Goal: Navigation & Orientation: Find specific page/section

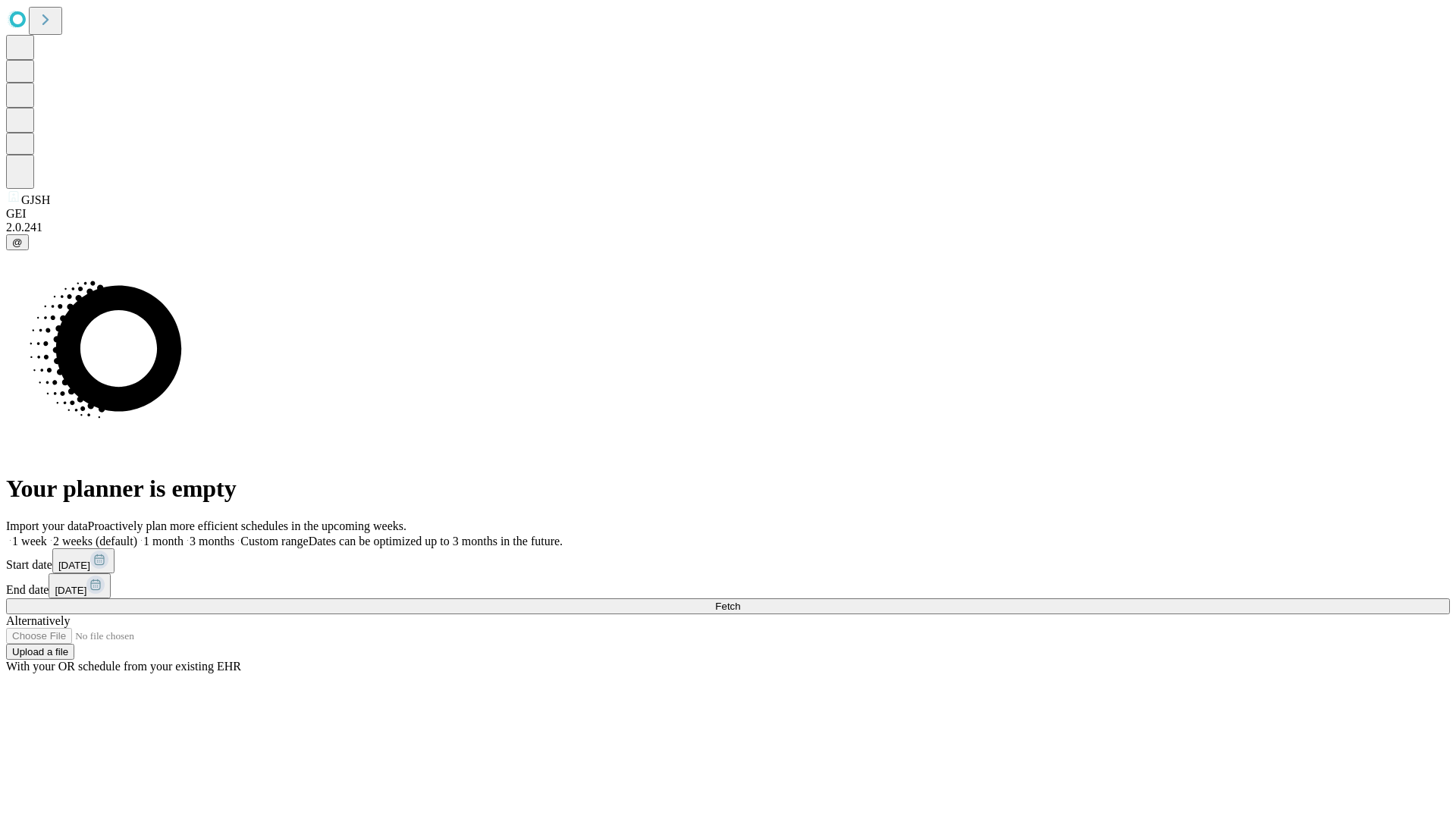
click at [740, 600] on span "Fetch" at bounding box center [727, 605] width 25 height 11
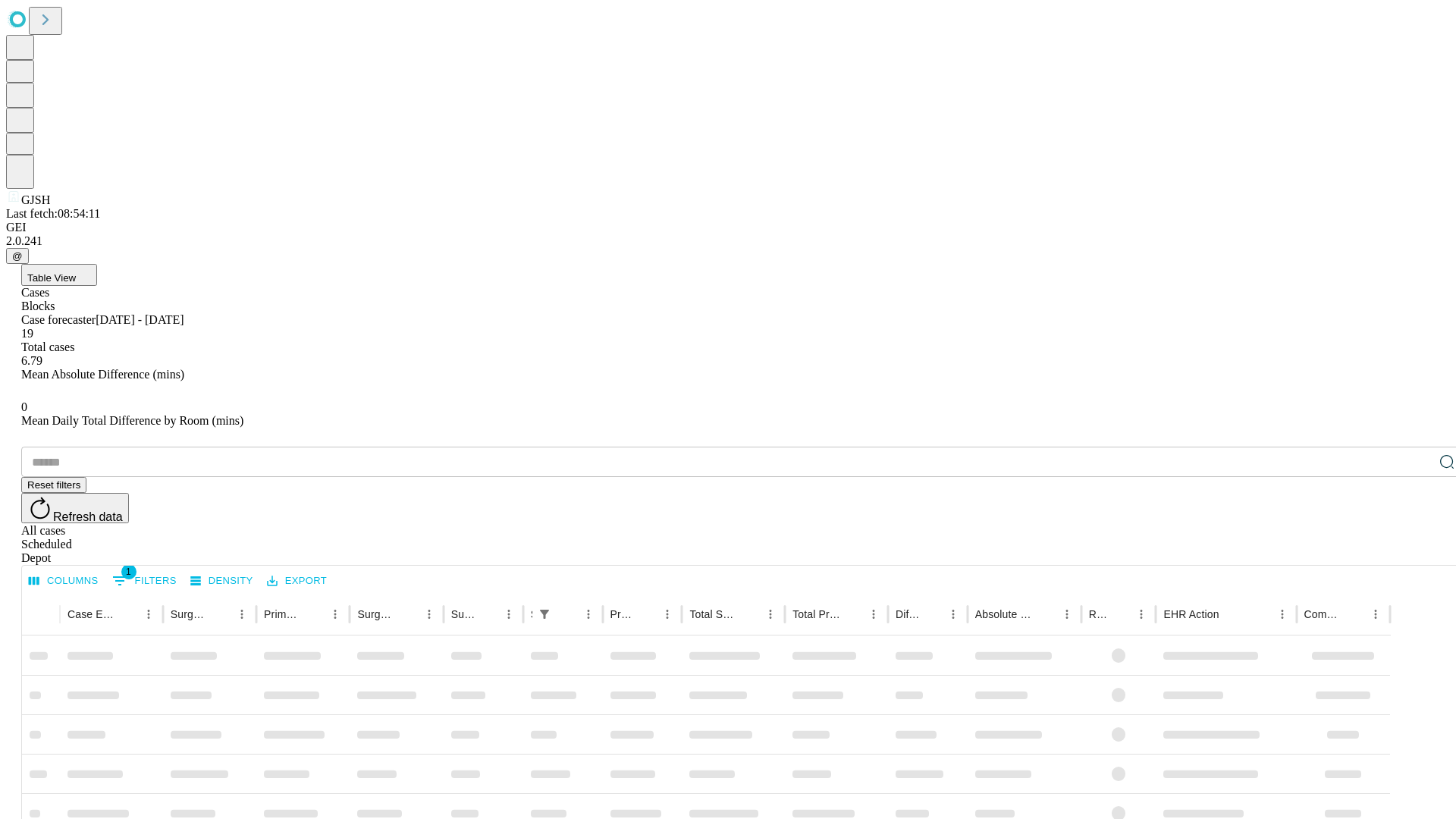
click at [76, 273] on span "Table View" at bounding box center [51, 278] width 49 height 11
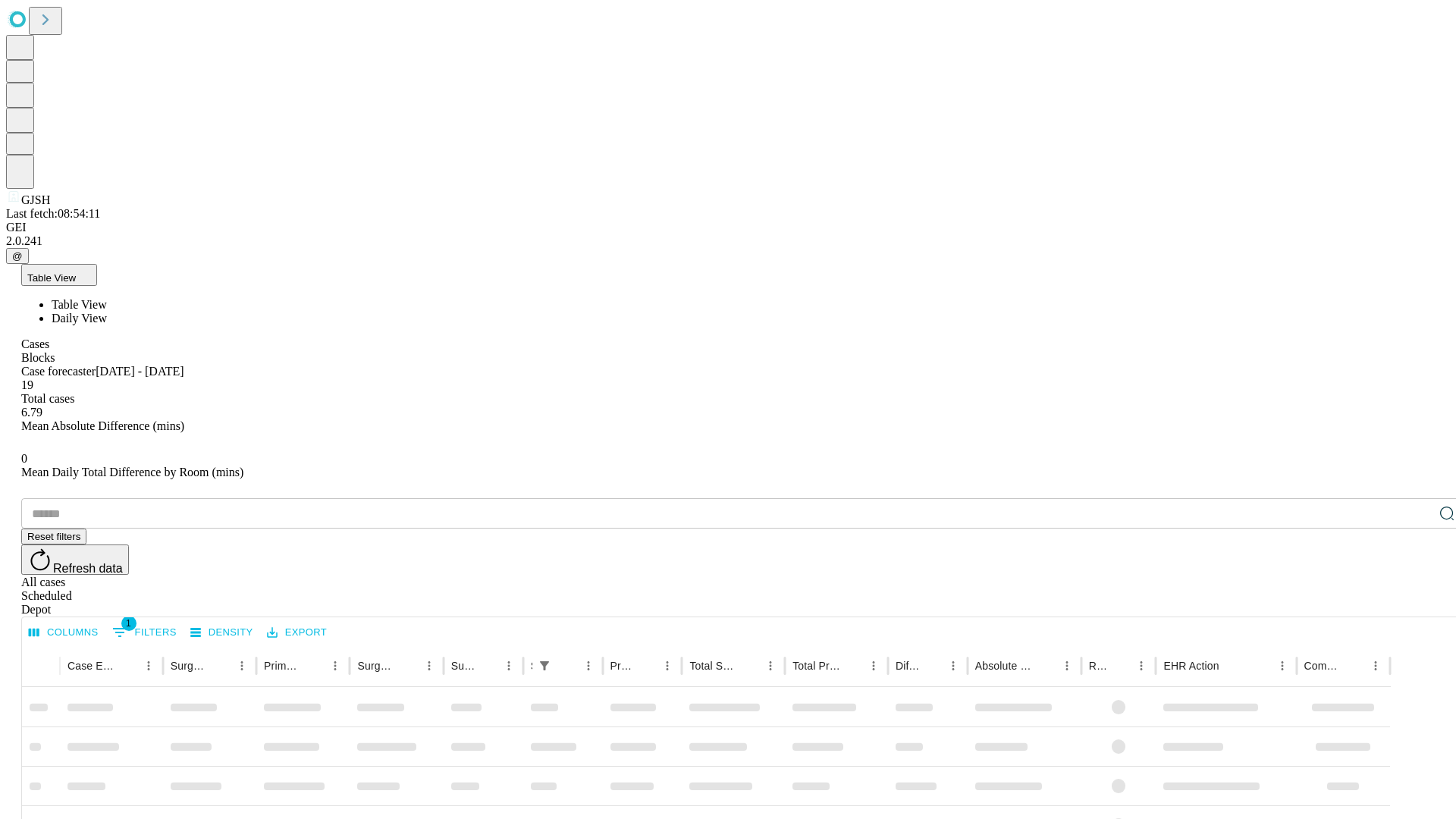
click at [107, 312] on span "Daily View" at bounding box center [79, 318] width 55 height 13
